Goal: Task Accomplishment & Management: Manage account settings

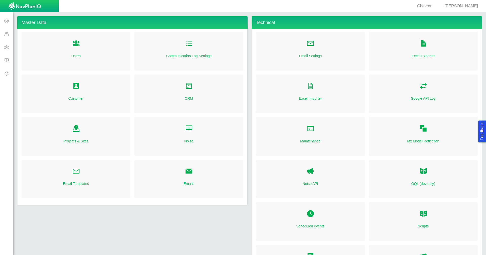
click at [3, 48] on span at bounding box center [6, 46] width 13 height 13
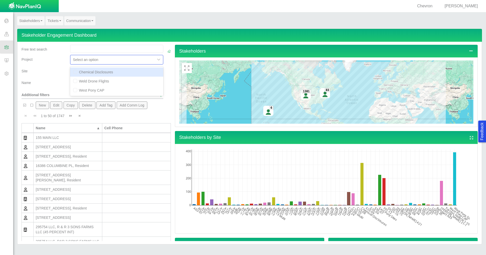
click at [147, 62] on div at bounding box center [113, 60] width 80 height 6
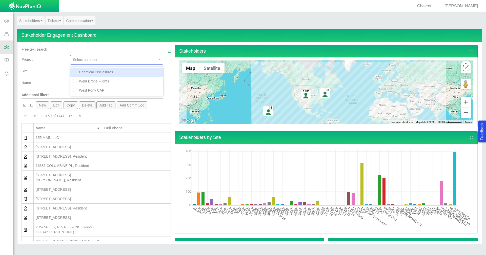
click at [138, 73] on div "Chemical Disclosures" at bounding box center [116, 72] width 93 height 9
checkbox input "true"
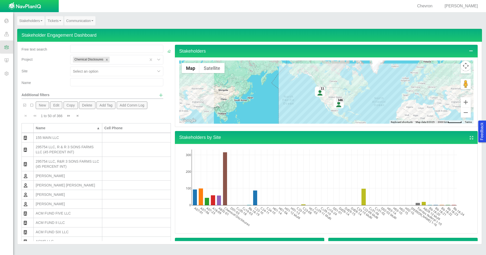
click at [49, 76] on div "Site" at bounding box center [43, 73] width 49 height 12
click at [105, 70] on div at bounding box center [113, 71] width 80 height 6
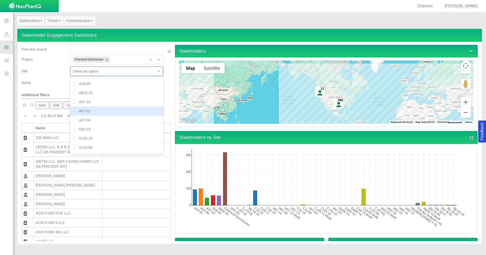
click at [94, 107] on div "A07-01" at bounding box center [116, 111] width 93 height 9
checkbox input "true"
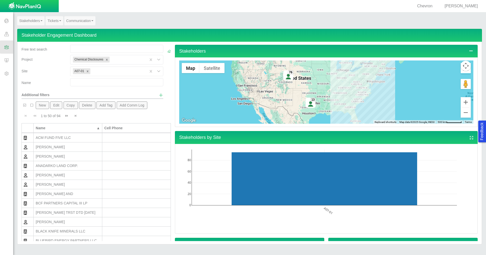
click at [155, 71] on div at bounding box center [159, 72] width 8 height 8
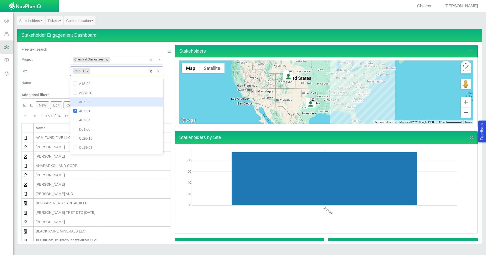
click at [85, 101] on div "A07-23" at bounding box center [116, 101] width 93 height 9
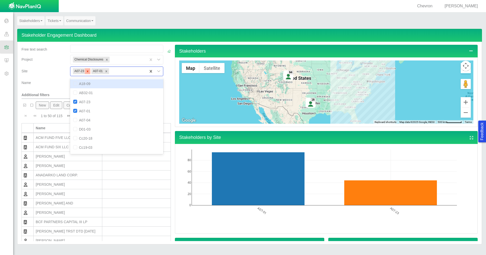
click at [88, 70] on icon "Remove A07-23" at bounding box center [88, 72] width 4 height 4
checkbox input "false"
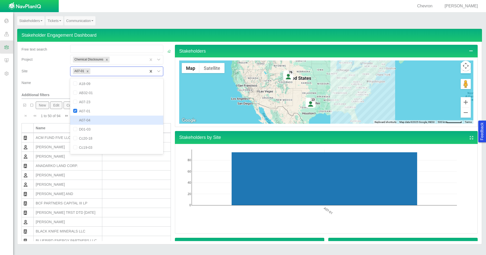
click at [74, 120] on input "checkbox" at bounding box center [75, 120] width 4 height 4
checkbox input "true"
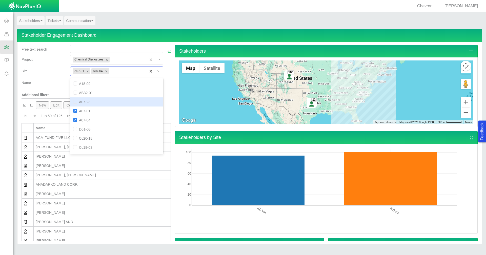
click at [73, 102] on input "checkbox" at bounding box center [75, 102] width 4 height 4
checkbox input "true"
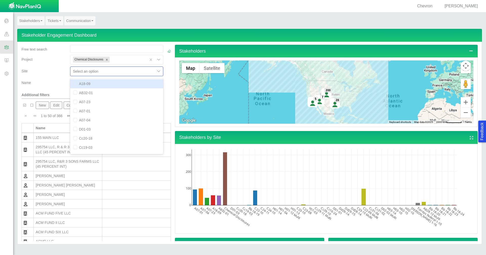
click at [155, 72] on div at bounding box center [159, 72] width 8 height 8
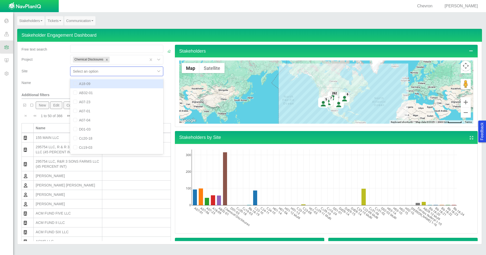
click at [134, 81] on div "A18-09" at bounding box center [116, 83] width 93 height 9
checkbox input "true"
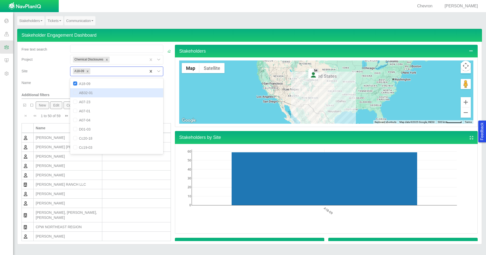
click at [129, 91] on div "AB32-01" at bounding box center [116, 92] width 93 height 9
checkbox input "true"
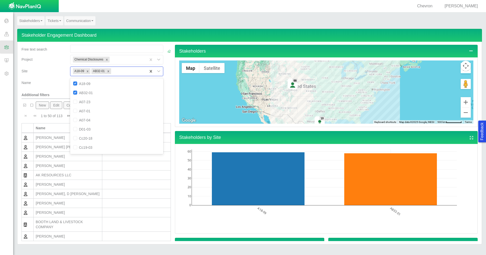
click at [155, 71] on div at bounding box center [159, 72] width 8 height 8
click at [94, 129] on div "D01-03" at bounding box center [116, 129] width 93 height 9
checkbox input "true"
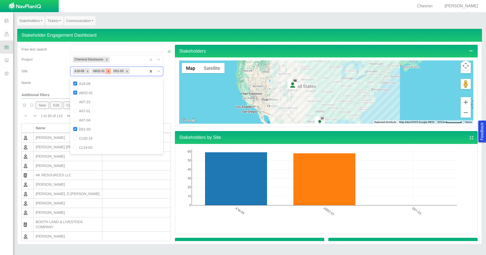
click at [109, 70] on div "Remove AB32-01" at bounding box center [108, 71] width 6 height 6
checkbox input "false"
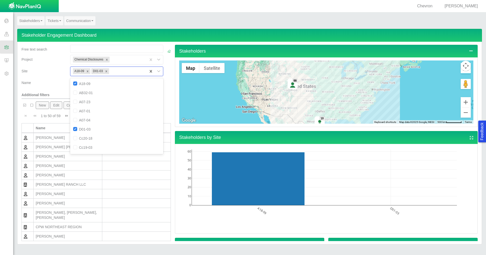
click at [86, 73] on icon "Remove A18-09" at bounding box center [88, 72] width 4 height 4
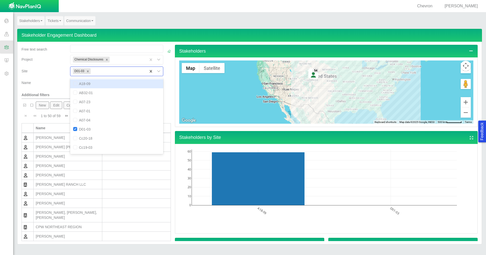
checkbox input "false"
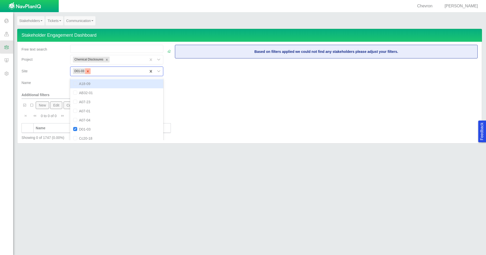
click at [86, 73] on icon "Remove D01-03" at bounding box center [88, 72] width 4 height 4
checkbox input "false"
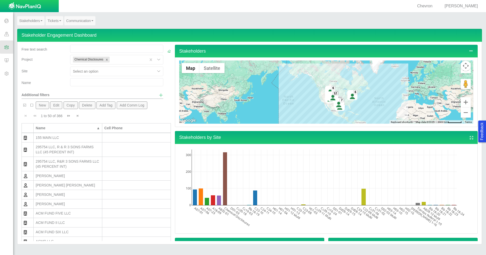
click at [9, 33] on span at bounding box center [6, 33] width 13 height 13
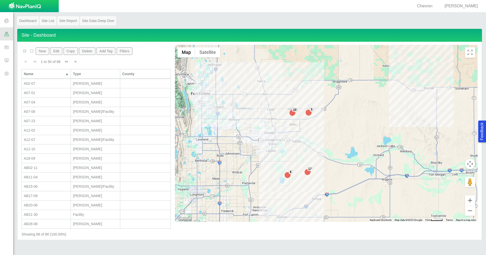
click at [122, 51] on button "Filters" at bounding box center [125, 51] width 16 height 8
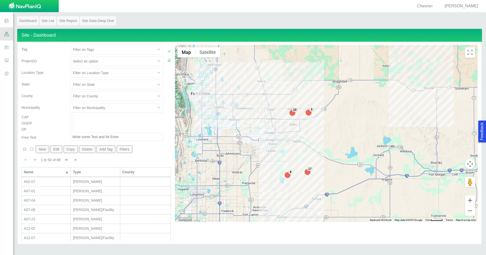
click at [131, 62] on div at bounding box center [113, 61] width 80 height 6
click at [121, 76] on div "Chemical Disclosures" at bounding box center [116, 73] width 93 height 9
checkbox input "true"
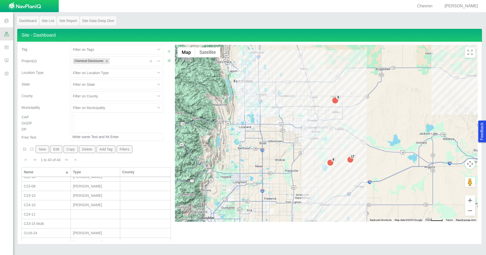
scroll to position [202, 0]
click at [52, 231] on div "D01-03" at bounding box center [46, 231] width 45 height 5
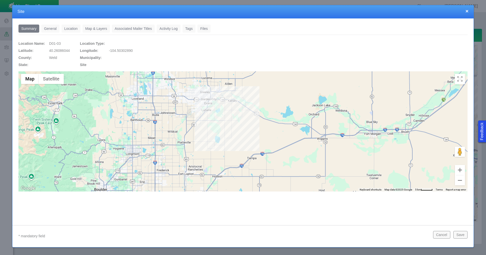
click at [190, 29] on link "Tags" at bounding box center [188, 29] width 13 height 8
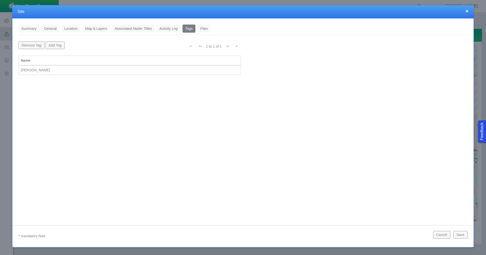
click at [57, 70] on div "[PERSON_NAME]" at bounding box center [130, 70] width 218 height 5
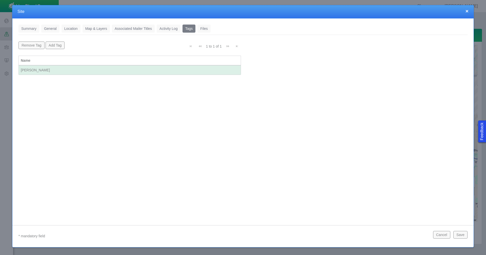
click at [57, 70] on div "[PERSON_NAME]" at bounding box center [130, 70] width 218 height 5
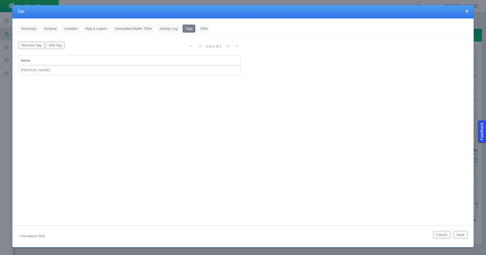
click at [57, 70] on div "[PERSON_NAME]" at bounding box center [130, 70] width 218 height 5
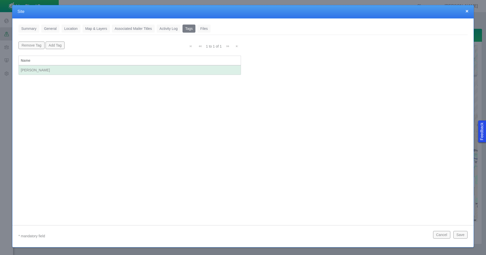
click at [57, 70] on div "[PERSON_NAME]" at bounding box center [130, 70] width 218 height 5
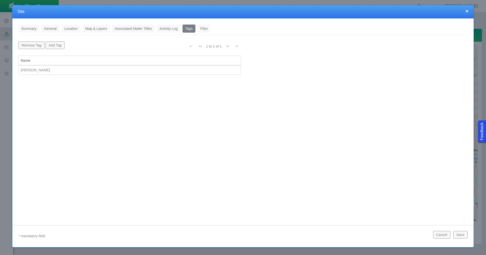
click at [153, 69] on div "[PERSON_NAME]" at bounding box center [130, 70] width 218 height 5
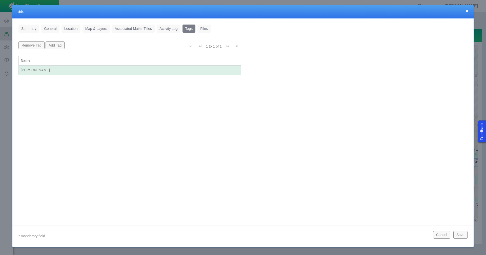
click at [63, 45] on button "Add Tag" at bounding box center [55, 45] width 19 height 8
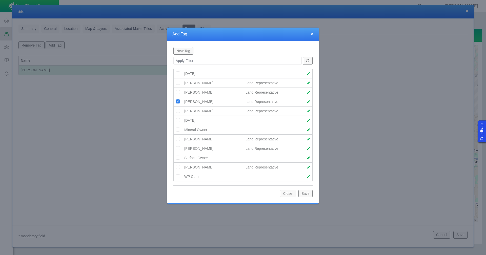
click at [308, 102] on span at bounding box center [309, 102] width 4 height 4
select select "79094468455732921"
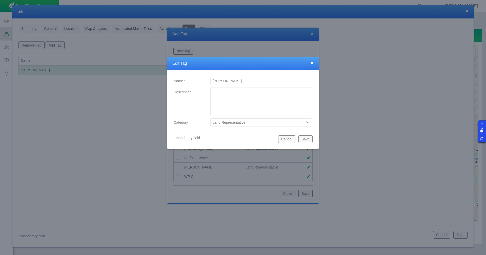
click at [214, 81] on input "[PERSON_NAME]" at bounding box center [261, 81] width 102 height 8
type input "[PERSON_NAME]"
click at [309, 139] on button "Save" at bounding box center [305, 139] width 14 height 8
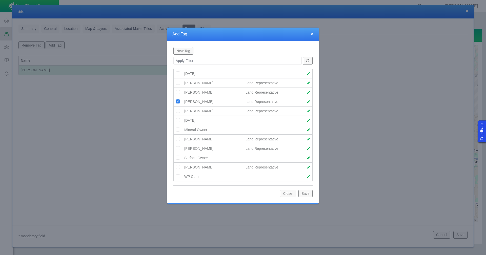
click at [308, 82] on span at bounding box center [309, 83] width 4 height 4
select select "79094468455732921"
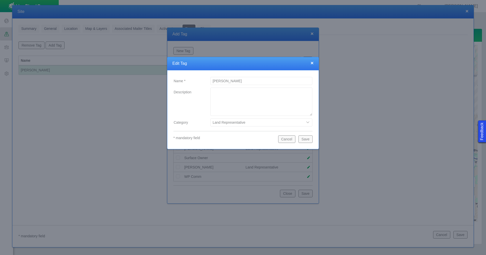
click at [213, 81] on input "[PERSON_NAME]" at bounding box center [261, 81] width 102 height 8
type input "[PERSON_NAME]"
click at [309, 139] on button "Save" at bounding box center [305, 139] width 14 height 8
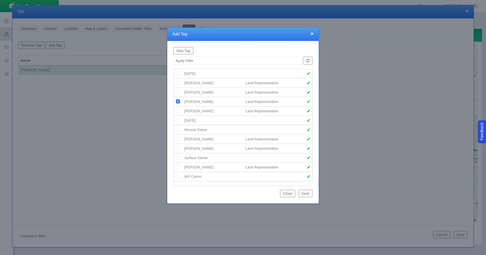
click at [308, 82] on span at bounding box center [309, 83] width 4 height 4
select select "79094468455732921"
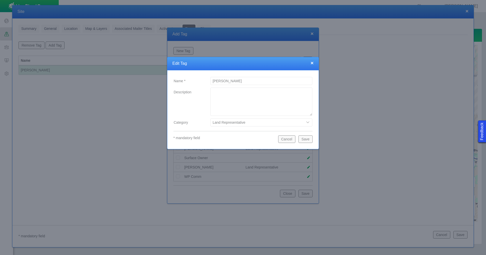
click at [214, 81] on input "[PERSON_NAME]" at bounding box center [261, 81] width 102 height 8
type input "[PERSON_NAME]"
click at [302, 140] on button "Save" at bounding box center [305, 139] width 14 height 8
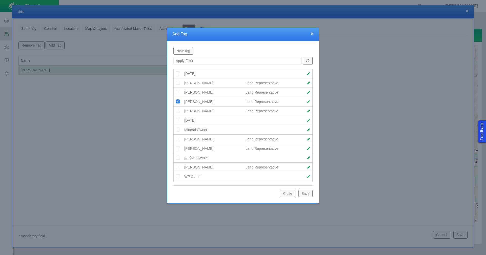
click at [308, 140] on span at bounding box center [309, 139] width 4 height 4
select select "79094468455732921"
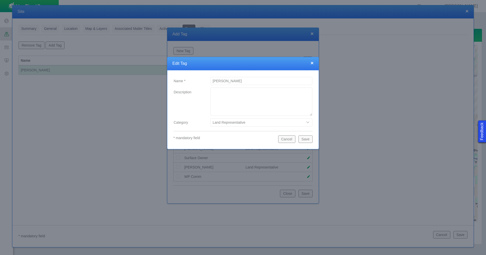
click at [212, 80] on input "[PERSON_NAME]" at bounding box center [261, 81] width 102 height 8
type input "[PERSON_NAME]"
click at [305, 137] on button "Save" at bounding box center [305, 139] width 14 height 8
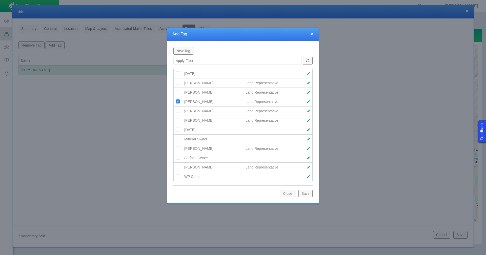
click at [309, 148] on span at bounding box center [309, 149] width 4 height 4
select select "79094468455732921"
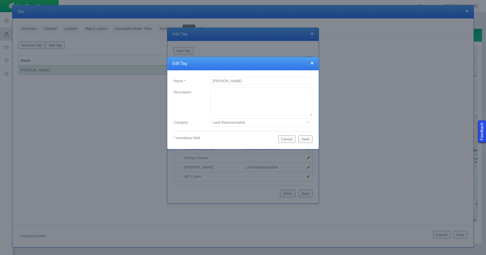
click at [212, 80] on input "[PERSON_NAME]" at bounding box center [261, 81] width 102 height 8
type input "[PERSON_NAME]"
click at [309, 139] on button "Save" at bounding box center [305, 139] width 14 height 8
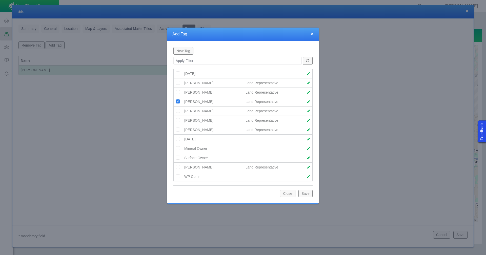
click at [308, 167] on span at bounding box center [309, 167] width 4 height 4
select select "79094468455732921"
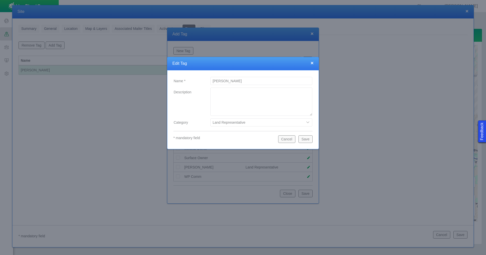
click at [211, 81] on input "[PERSON_NAME]" at bounding box center [261, 81] width 102 height 8
type input "[PERSON_NAME]"
click at [305, 137] on button "Save" at bounding box center [305, 139] width 14 height 8
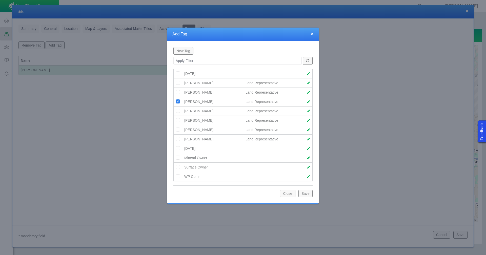
click at [304, 191] on button "Save" at bounding box center [305, 194] width 14 height 8
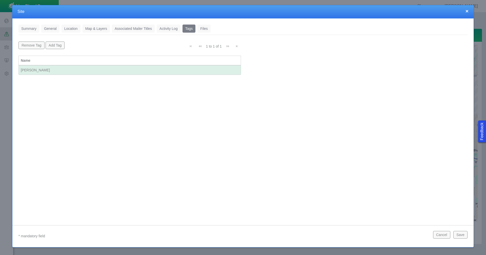
scroll to position [0, 0]
click at [459, 236] on button "Save" at bounding box center [460, 235] width 14 height 8
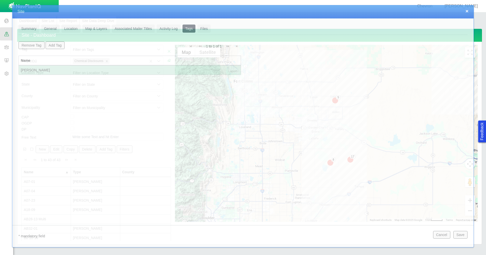
scroll to position [94, 0]
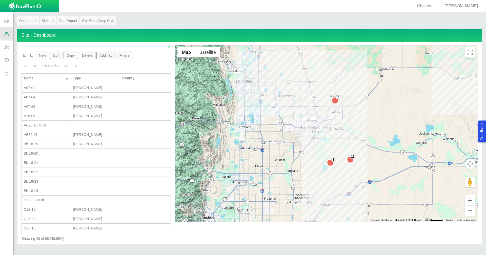
click at [5, 47] on span at bounding box center [6, 46] width 13 height 13
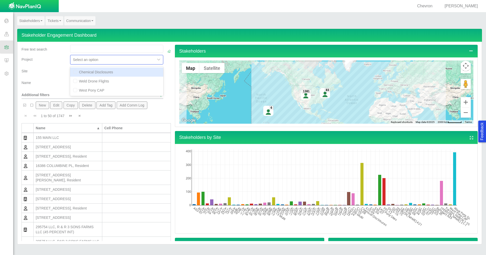
click at [155, 59] on div at bounding box center [159, 60] width 8 height 8
click at [102, 73] on div "Chemical Disclosures" at bounding box center [116, 72] width 93 height 9
checkbox input "true"
